Goal: Check status

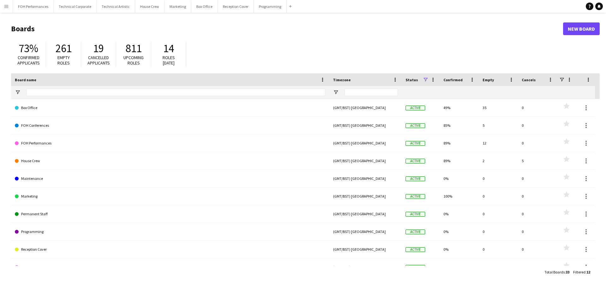
click at [6, 5] on app-icon "Menu" at bounding box center [6, 6] width 5 height 5
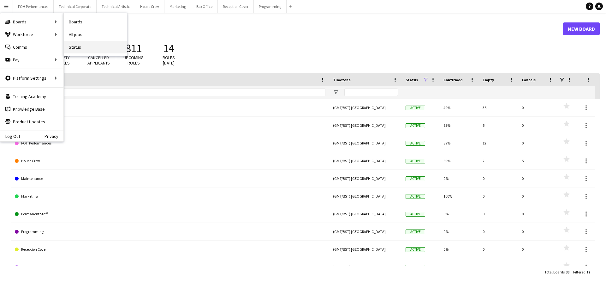
drag, startPoint x: 78, startPoint y: 48, endPoint x: 165, endPoint y: 62, distance: 88.0
click at [79, 48] on link "Status" at bounding box center [95, 47] width 63 height 13
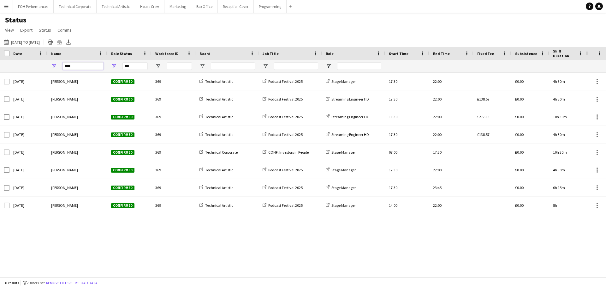
click at [82, 66] on input "****" at bounding box center [83, 66] width 41 height 8
type input "*"
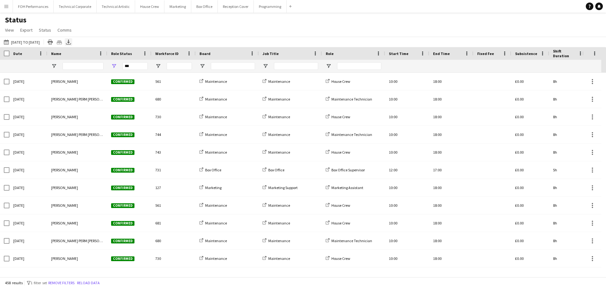
click at [70, 41] on icon at bounding box center [68, 41] width 3 height 4
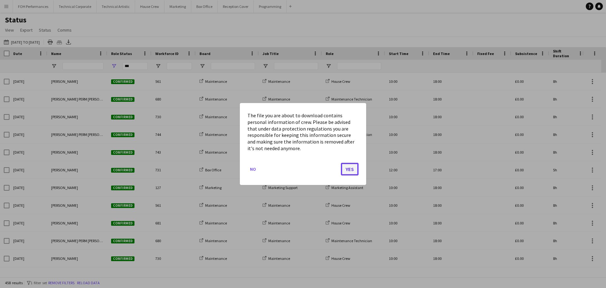
click at [356, 169] on button "Yes" at bounding box center [350, 169] width 18 height 13
